Goal: Information Seeking & Learning: Learn about a topic

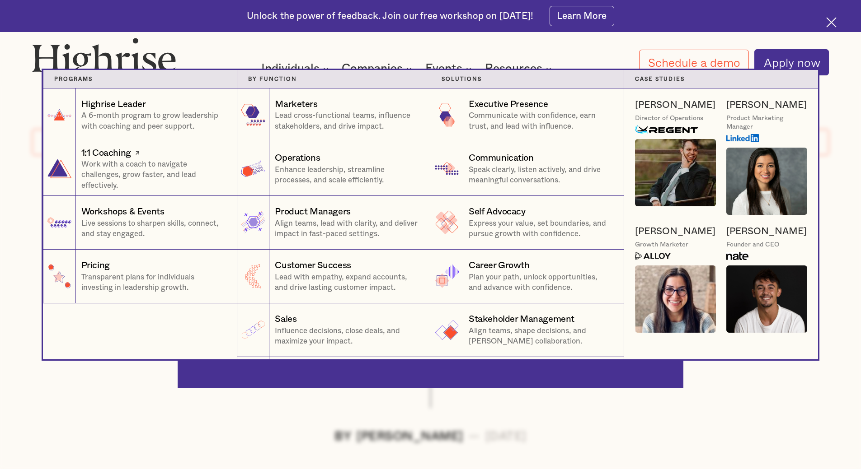
click at [149, 156] on div "1:1 Coaching" at bounding box center [153, 153] width 145 height 13
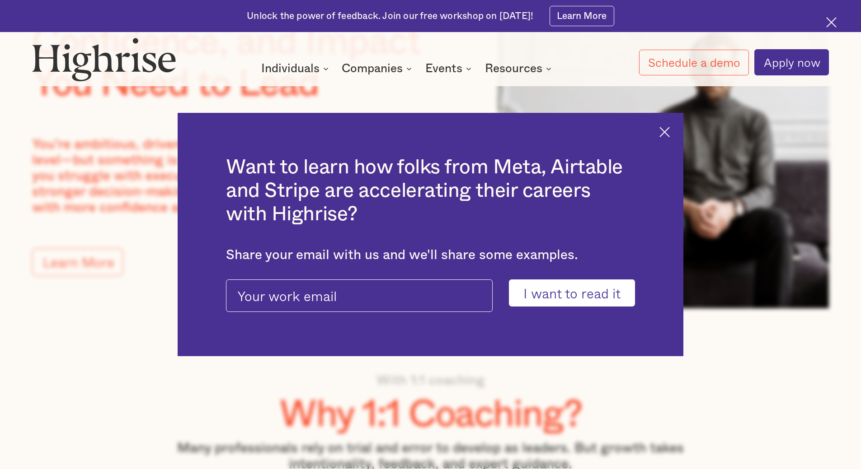
scroll to position [181, 0]
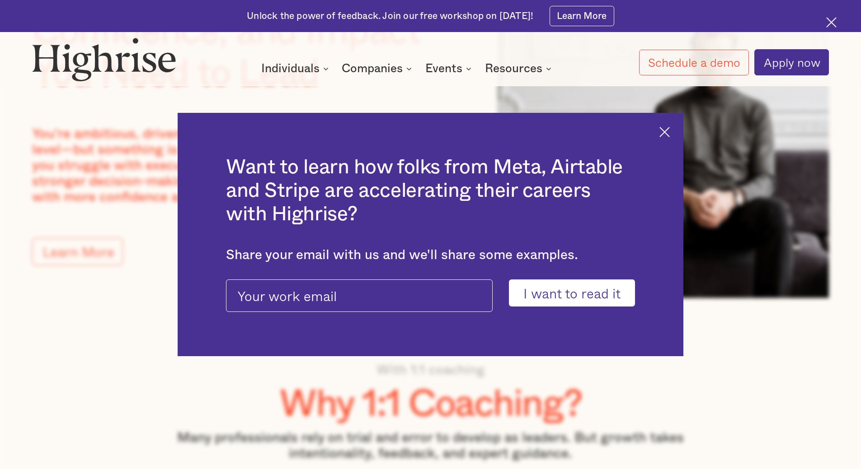
click at [671, 138] on div "Want to learn how folks from Meta, Airtable and Stripe are accelerating their c…" at bounding box center [431, 235] width 506 height 244
click at [669, 133] on img at bounding box center [664, 132] width 10 height 10
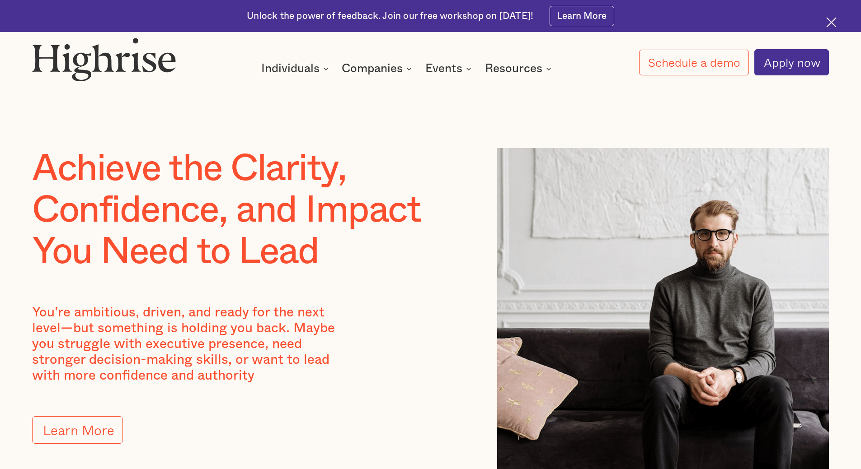
scroll to position [0, 0]
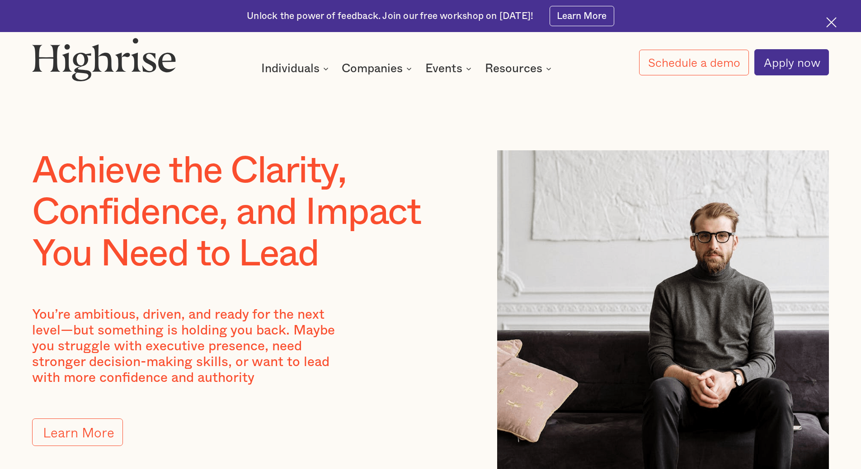
click at [154, 70] on img at bounding box center [104, 59] width 144 height 43
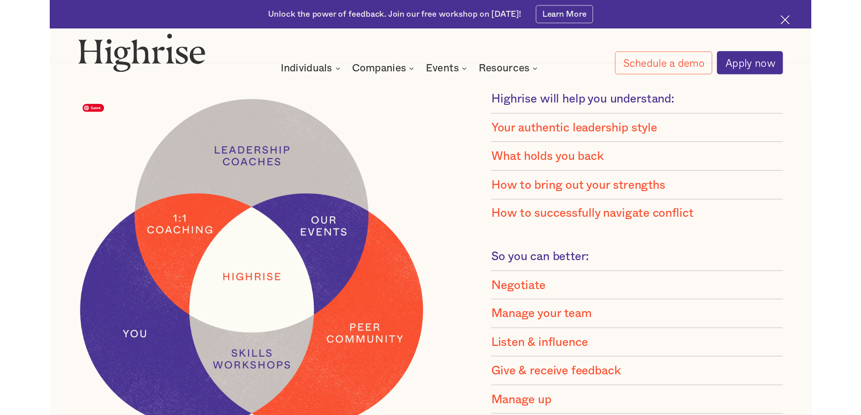
scroll to position [859, 0]
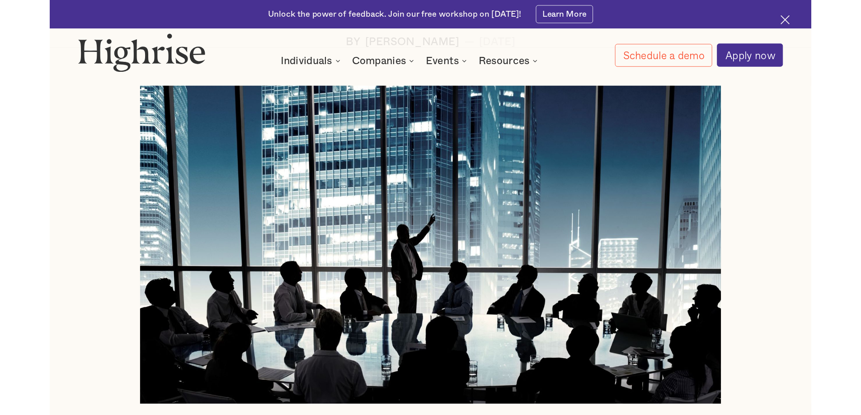
scroll to position [452, 0]
